Goal: Task Accomplishment & Management: Use online tool/utility

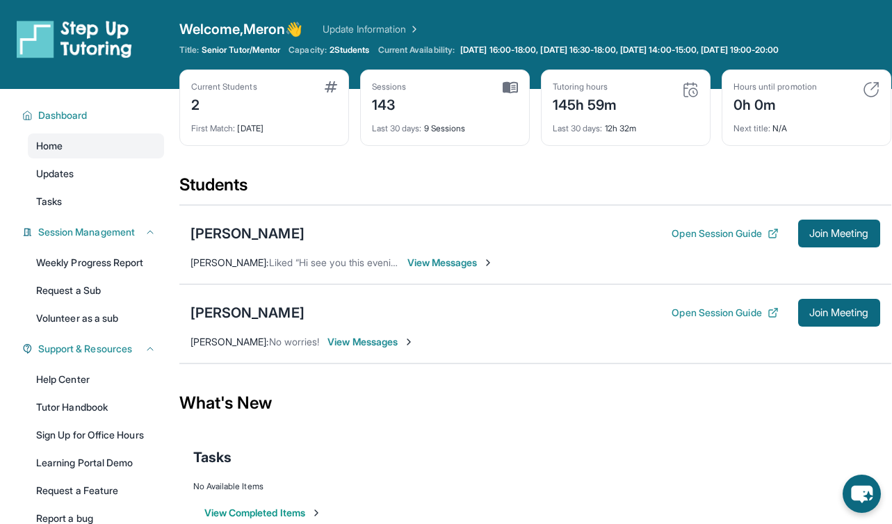
click at [846, 302] on button "Join Meeting" at bounding box center [839, 313] width 82 height 28
click at [848, 327] on div "[PERSON_NAME] Open Session Guide Join Meeting [PERSON_NAME] : Hi, this is a rem…" at bounding box center [535, 323] width 712 height 79
click at [842, 321] on button "Join Meeting" at bounding box center [839, 313] width 82 height 28
